Goal: Task Accomplishment & Management: Use online tool/utility

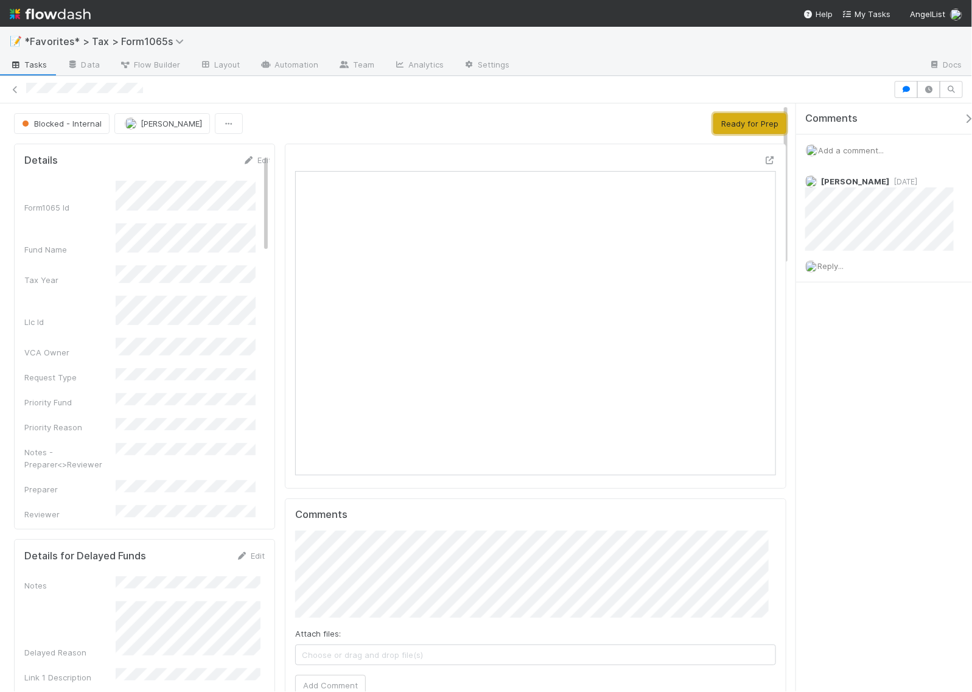
click at [749, 127] on button "Ready for Prep" at bounding box center [749, 123] width 73 height 21
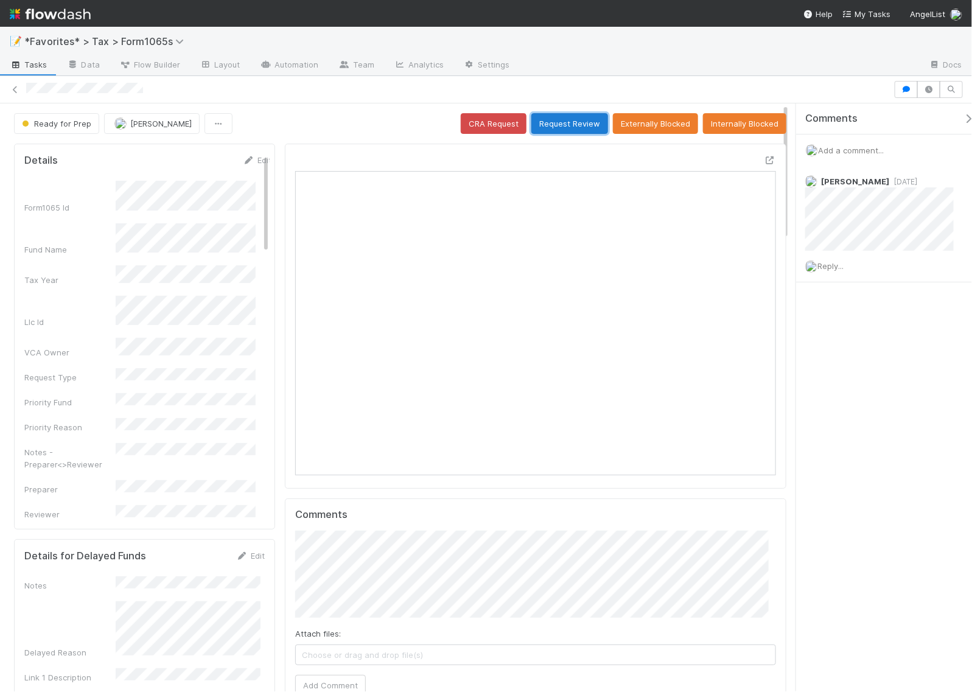
click at [570, 120] on button "Request Review" at bounding box center [569, 123] width 77 height 21
click at [572, 125] on button "Request Review" at bounding box center [569, 123] width 77 height 21
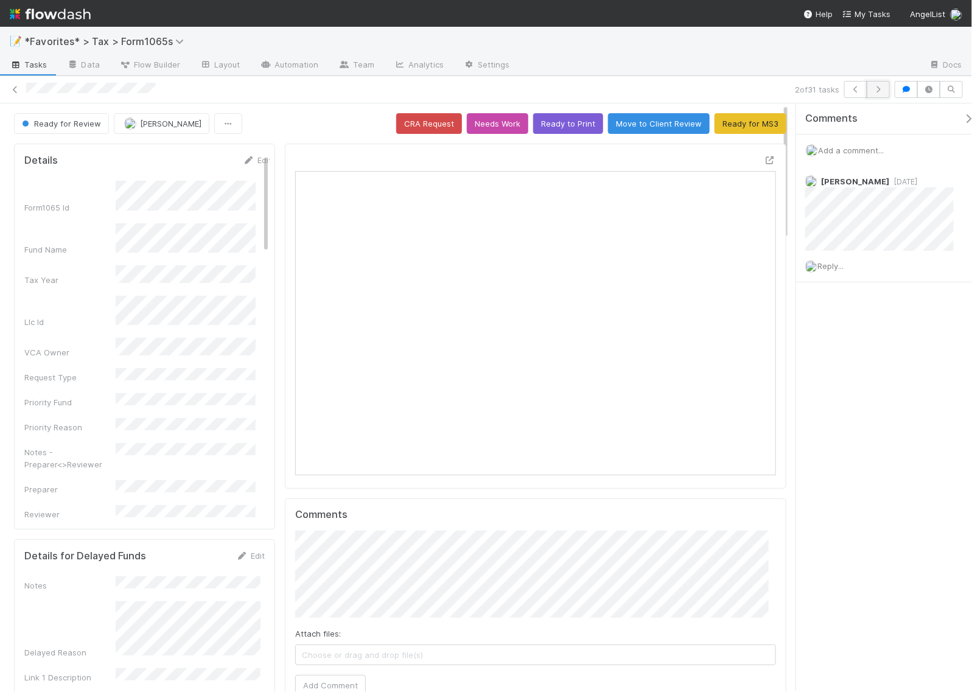
click at [877, 89] on icon "button" at bounding box center [878, 89] width 12 height 7
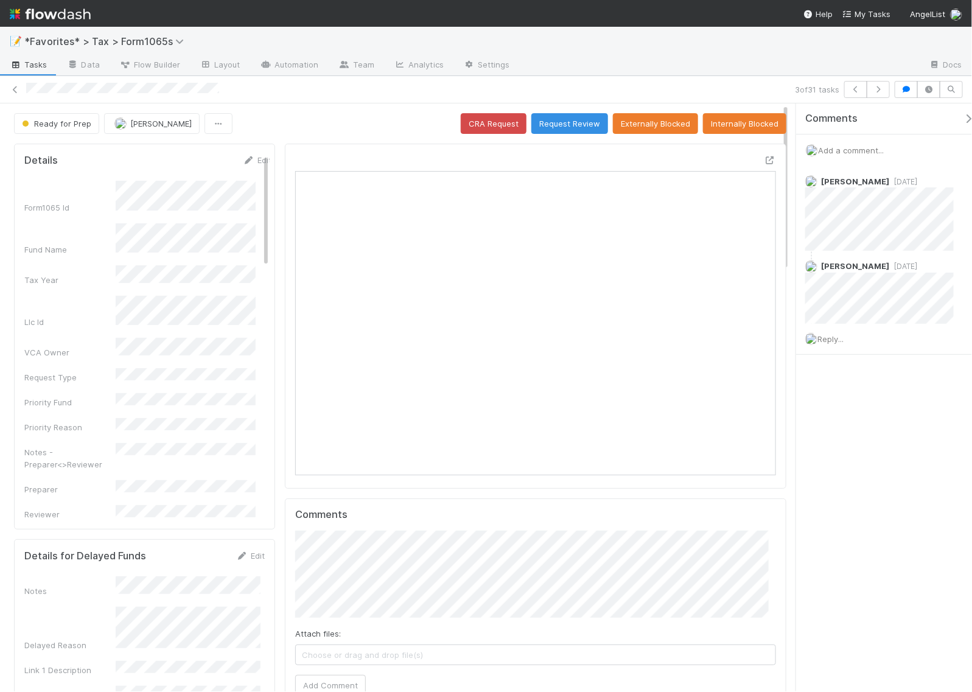
scroll to position [236, 225]
click at [873, 89] on icon "button" at bounding box center [878, 89] width 12 height 7
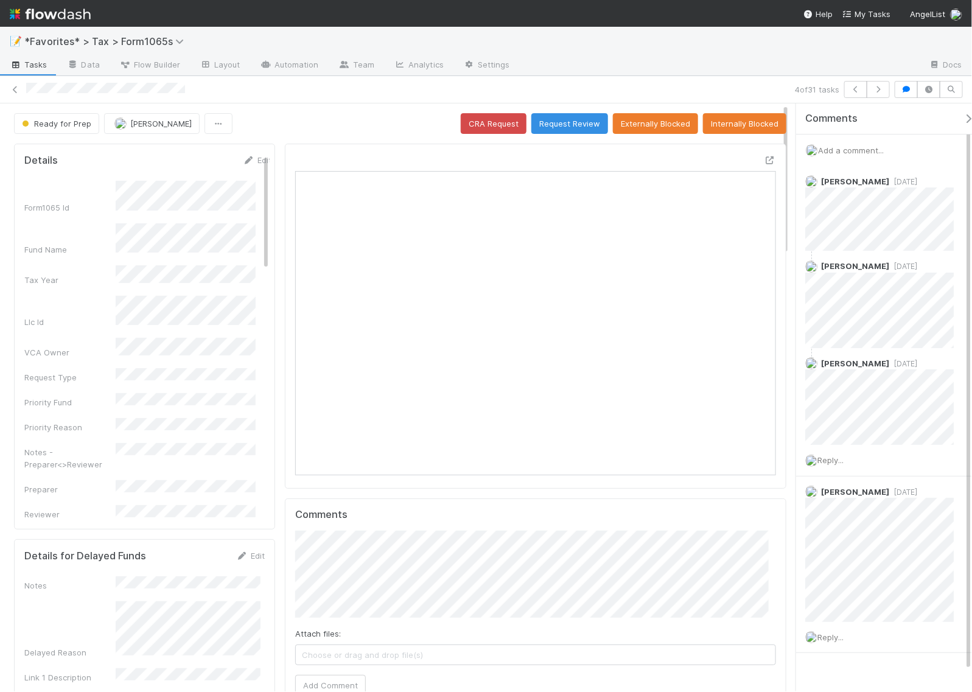
scroll to position [236, 225]
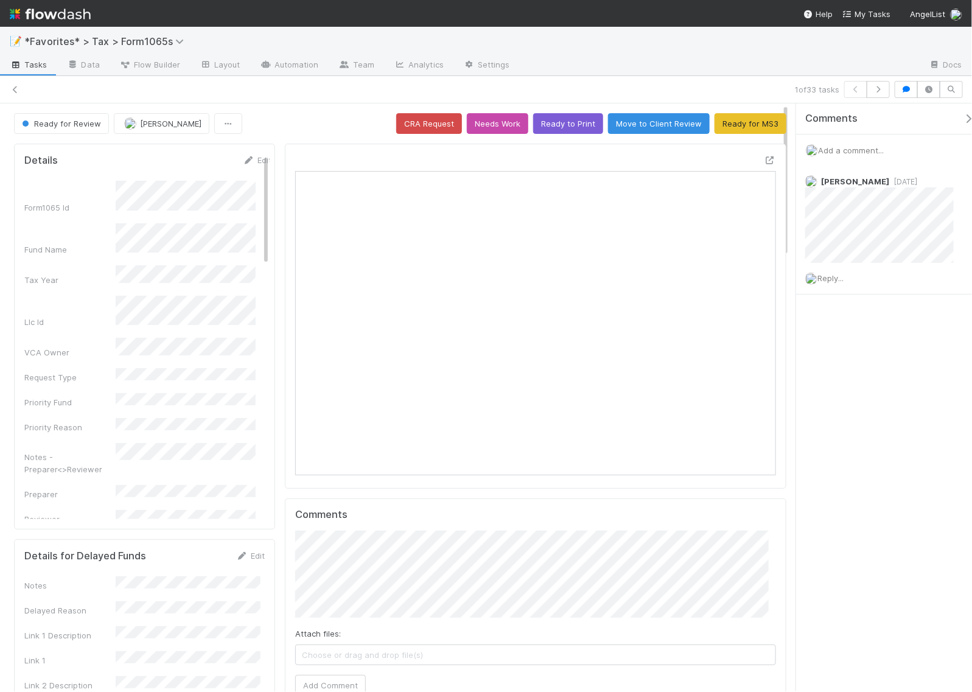
scroll to position [236, 461]
click at [880, 91] on icon "button" at bounding box center [878, 89] width 12 height 7
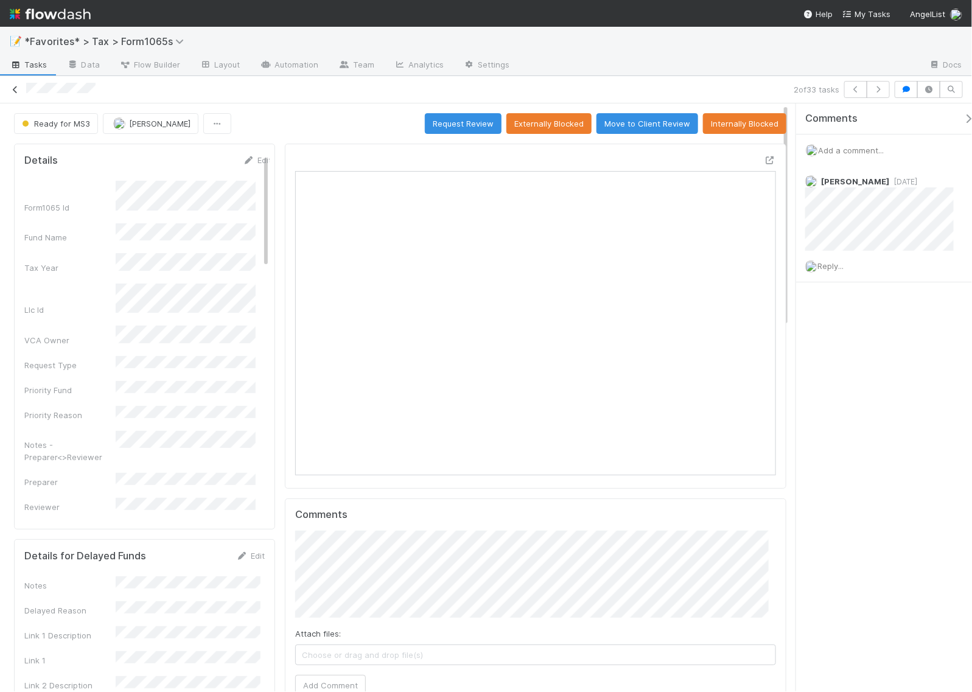
click at [15, 92] on icon at bounding box center [15, 90] width 12 height 8
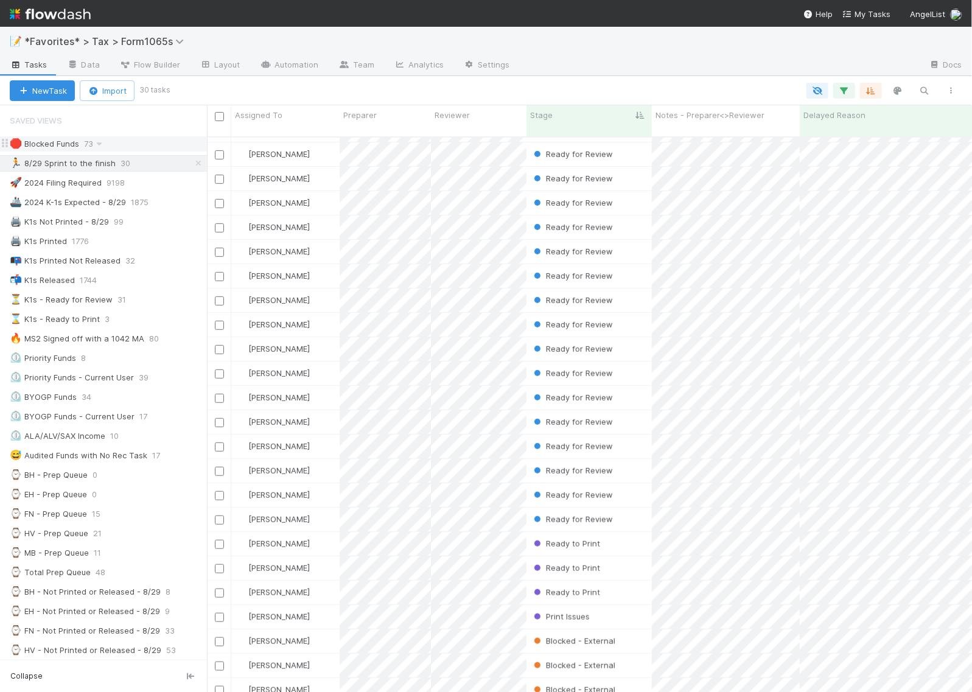
click at [55, 145] on div "🛑 Blocked Funds" at bounding box center [44, 143] width 69 height 15
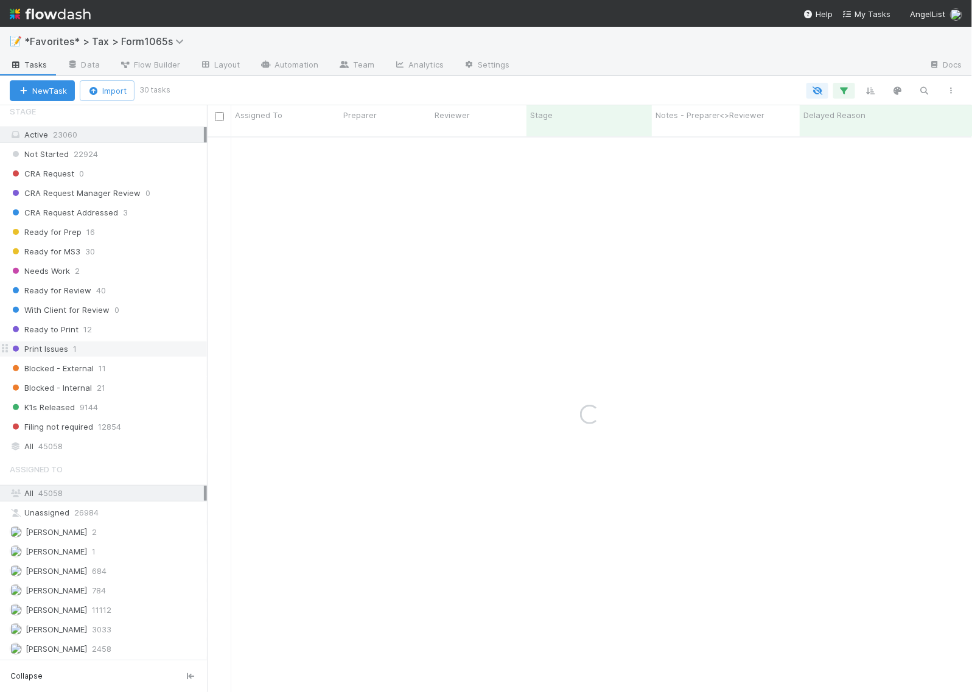
scroll to position [935, 0]
click at [29, 628] on span "Helen Vo" at bounding box center [56, 629] width 61 height 10
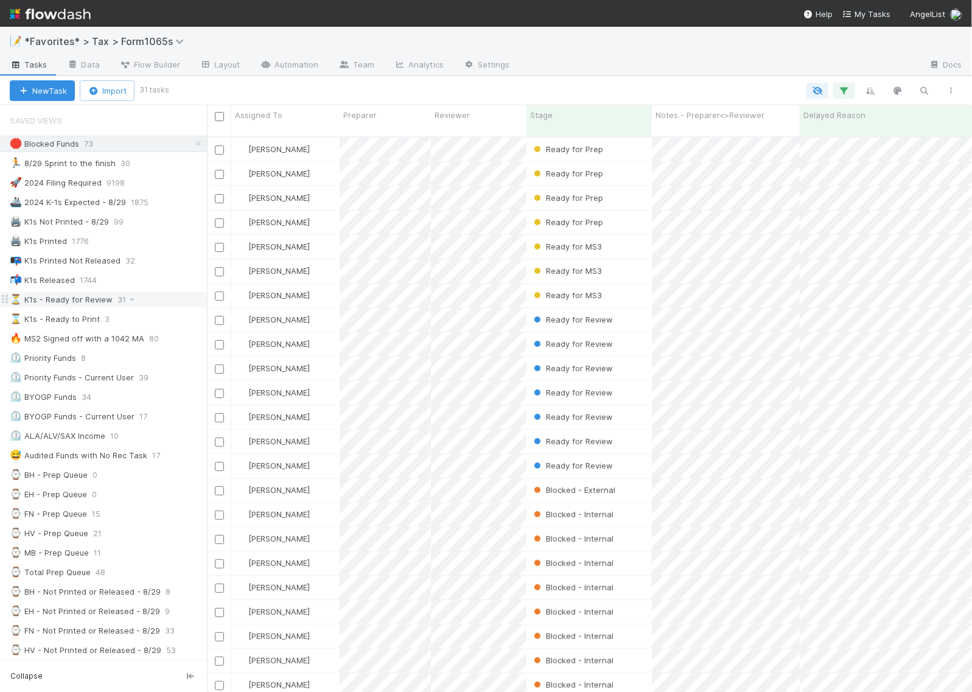
scroll to position [554, 753]
click at [758, 88] on div at bounding box center [566, 91] width 798 height 16
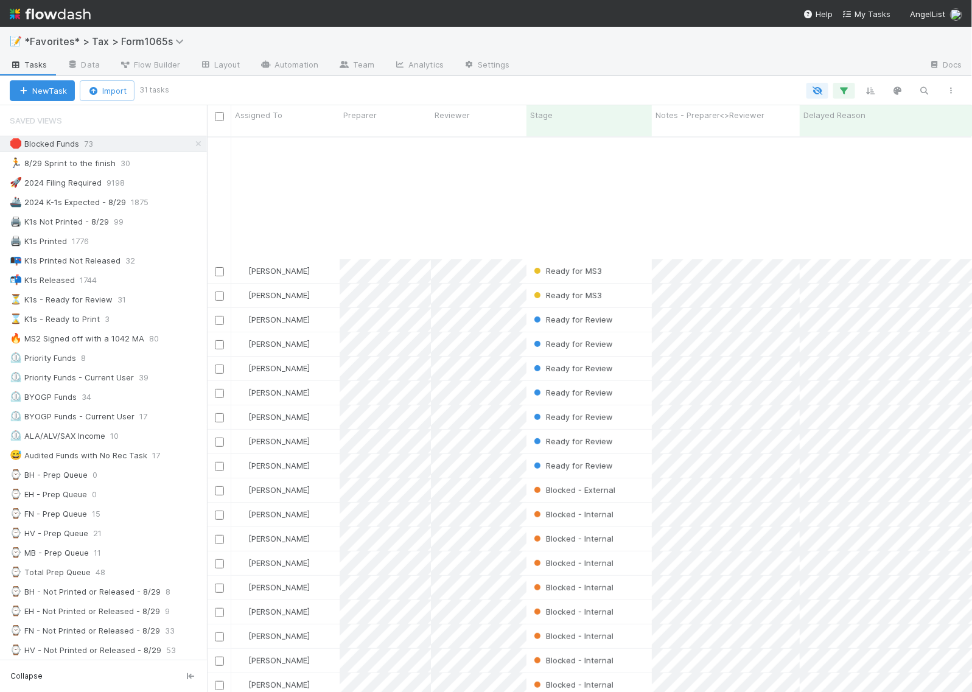
scroll to position [152, 0]
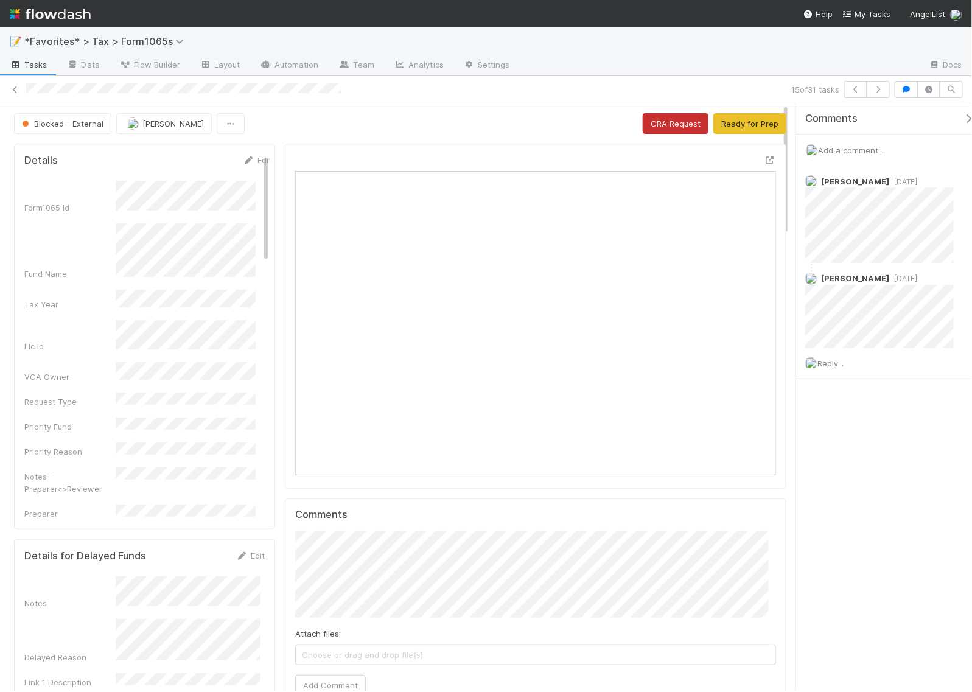
scroll to position [236, 461]
click at [878, 91] on icon "button" at bounding box center [878, 89] width 12 height 7
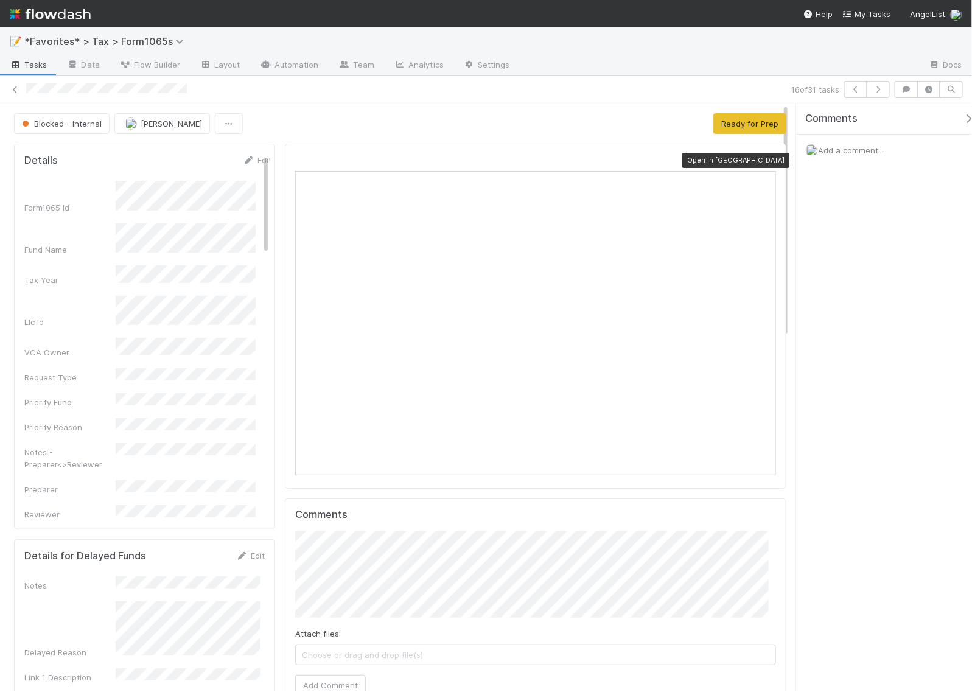
click at [764, 163] on icon at bounding box center [770, 160] width 12 height 8
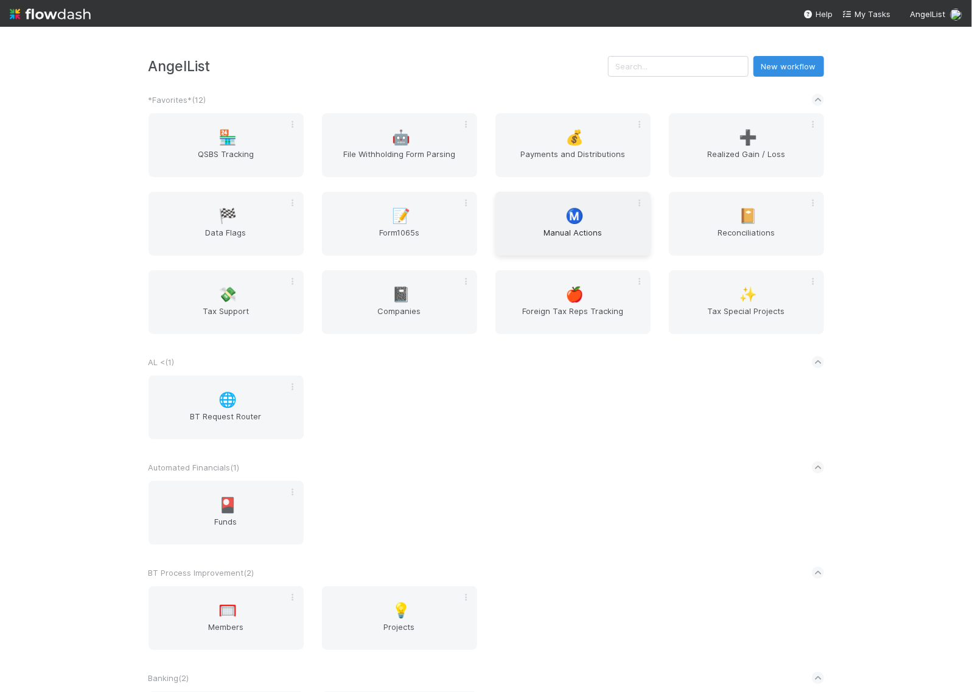
click at [566, 215] on span "Ⓜ️" at bounding box center [574, 216] width 18 height 16
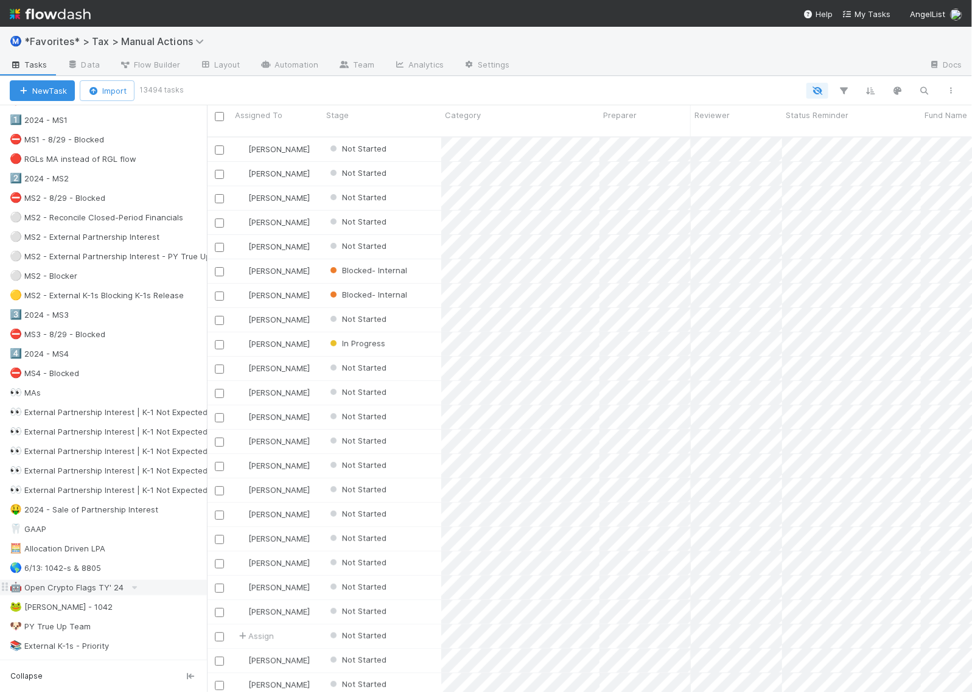
scroll to position [304, 0]
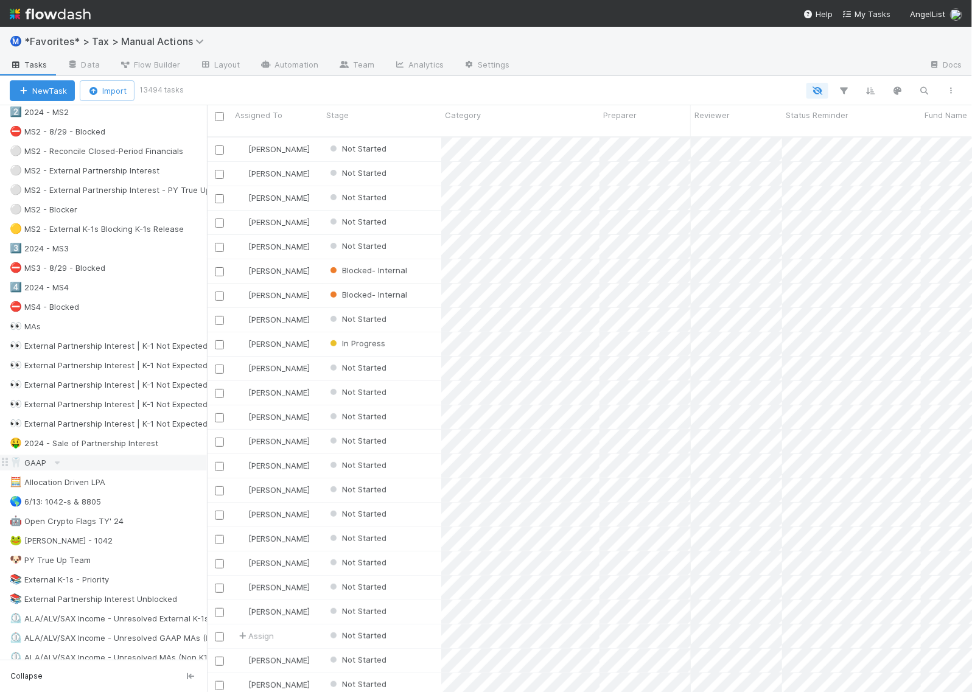
click at [29, 470] on div "🦷 GAAP" at bounding box center [28, 462] width 37 height 15
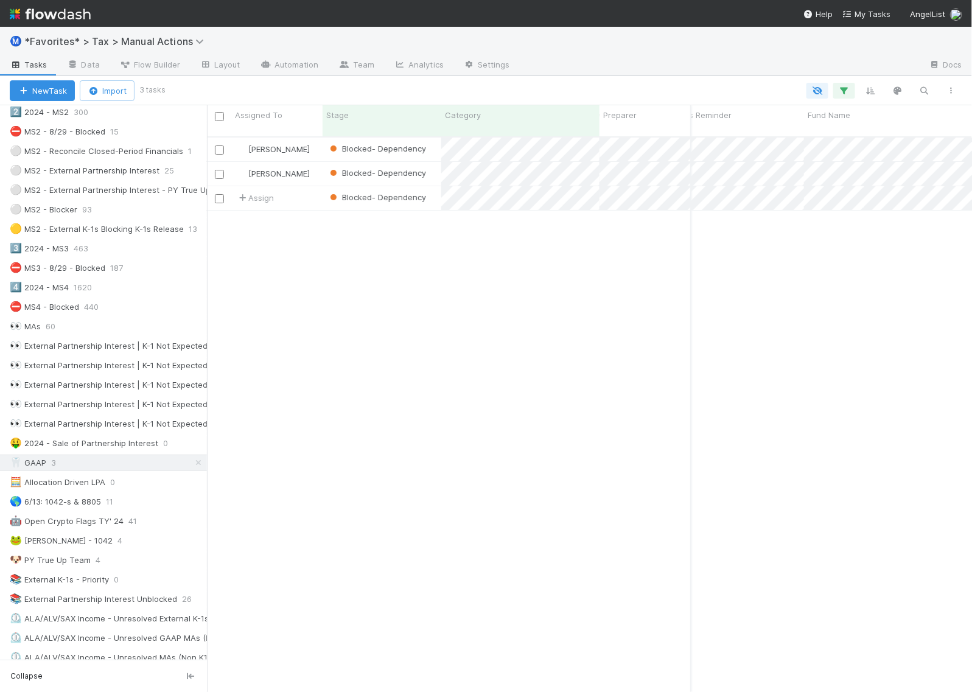
scroll to position [0, 149]
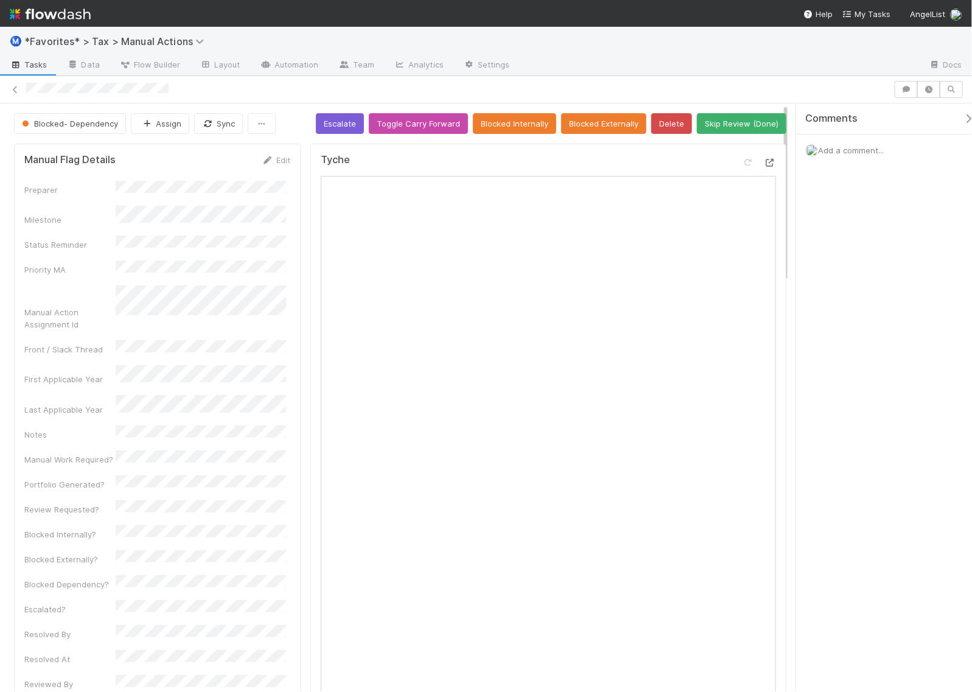
click at [764, 163] on icon at bounding box center [770, 163] width 12 height 8
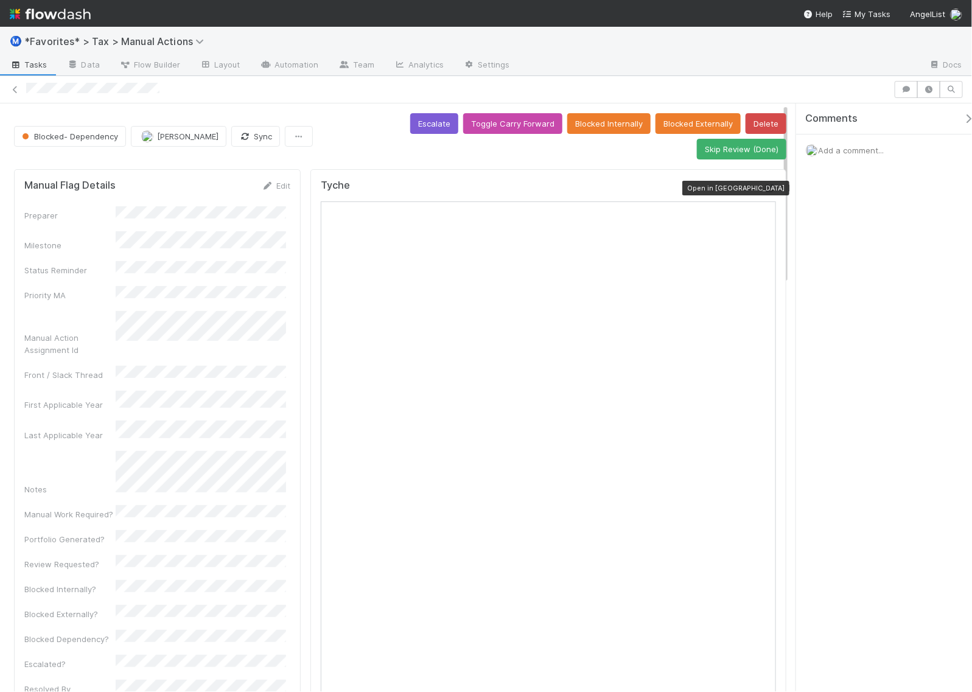
click at [764, 184] on icon at bounding box center [770, 188] width 12 height 8
